Goal: Task Accomplishment & Management: Manage account settings

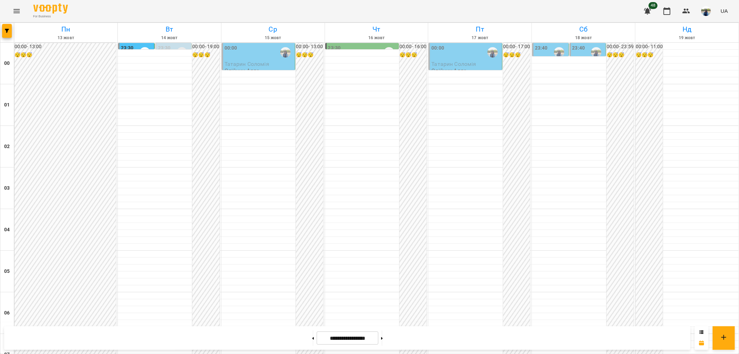
scroll to position [718, 0]
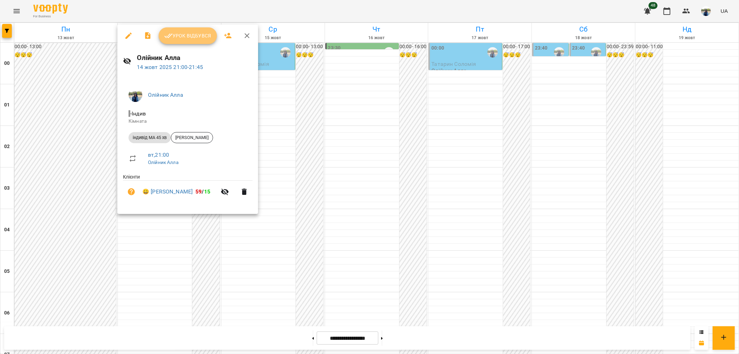
click at [189, 35] on span "Урок відбувся" at bounding box center [187, 36] width 47 height 8
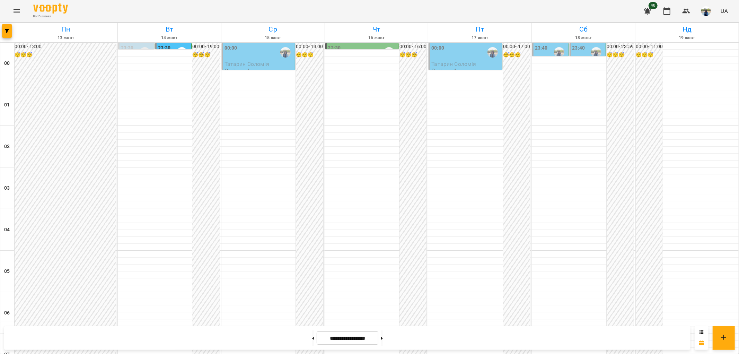
scroll to position [718, 0]
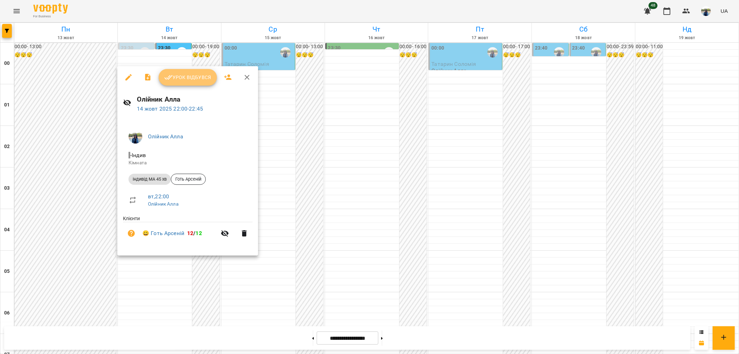
click at [191, 78] on span "Урок відбувся" at bounding box center [187, 77] width 47 height 8
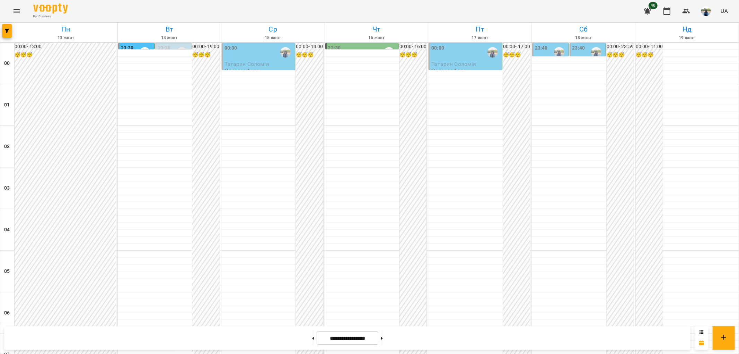
scroll to position [718, 0]
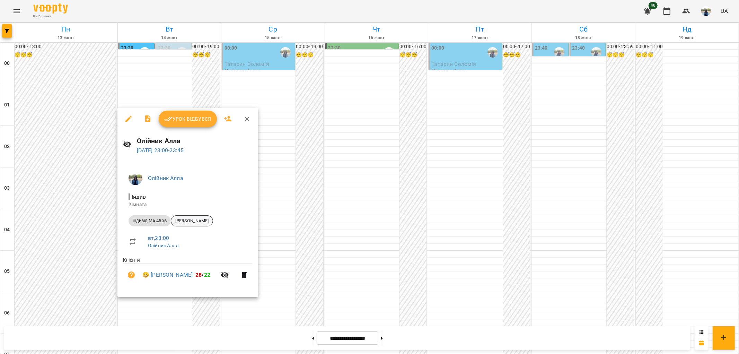
click at [198, 221] on span "[PERSON_NAME]" at bounding box center [192, 221] width 42 height 6
